Goal: Information Seeking & Learning: Learn about a topic

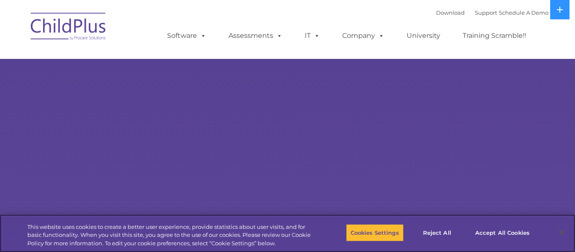
select select "MEDIUM"
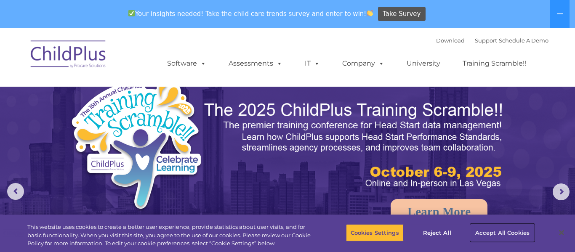
click at [514, 232] on button "Accept All Cookies" at bounding box center [503, 233] width 64 height 18
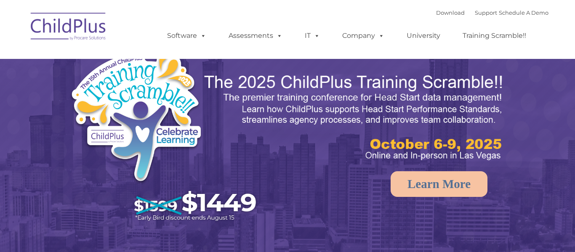
select select "MEDIUM"
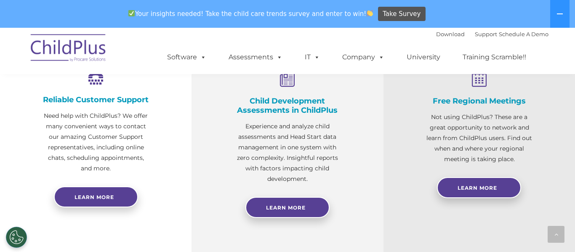
scroll to position [339, 0]
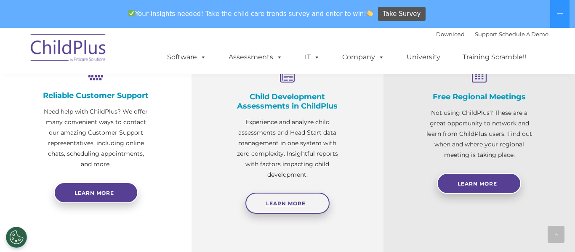
click at [285, 208] on link "Learn More" at bounding box center [287, 203] width 84 height 21
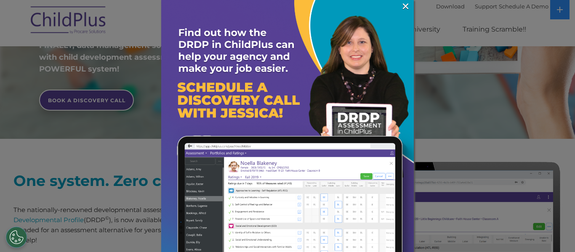
scroll to position [232, 0]
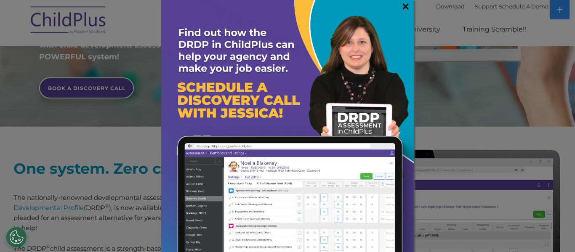
click at [407, 3] on link "×" at bounding box center [406, 6] width 10 height 8
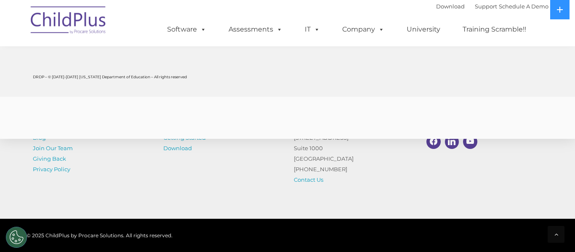
scroll to position [3395, 0]
